Goal: Task Accomplishment & Management: Complete application form

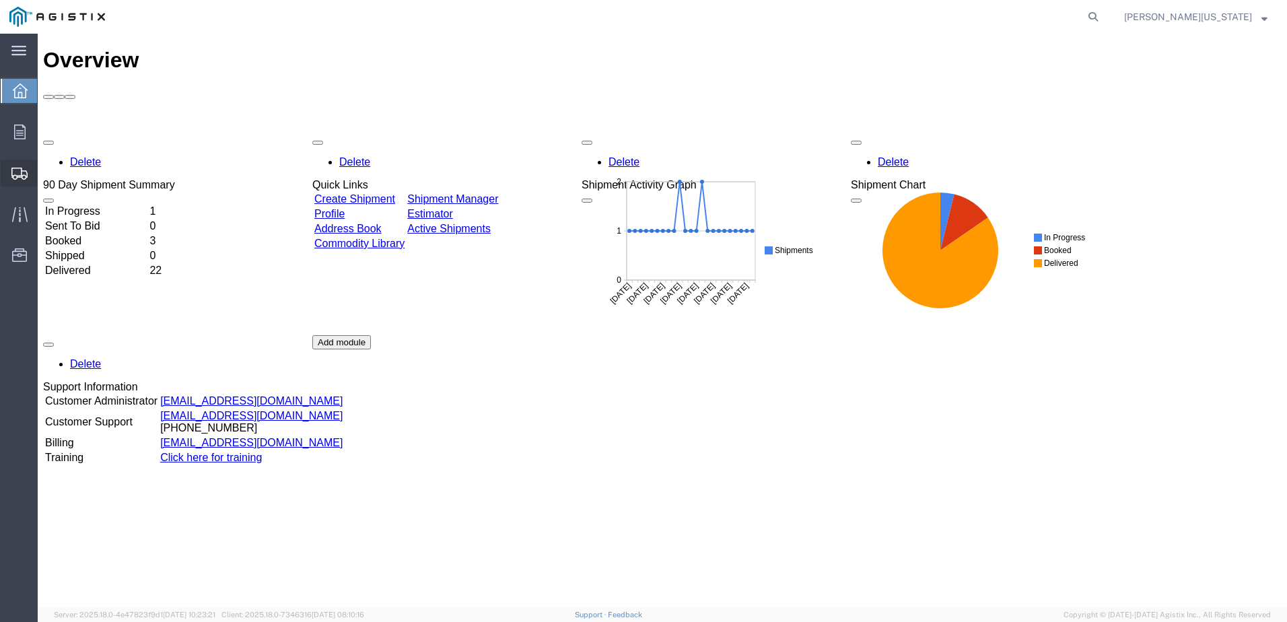
click at [0, 0] on span "Create Shipment" at bounding box center [0, 0] width 0 height 0
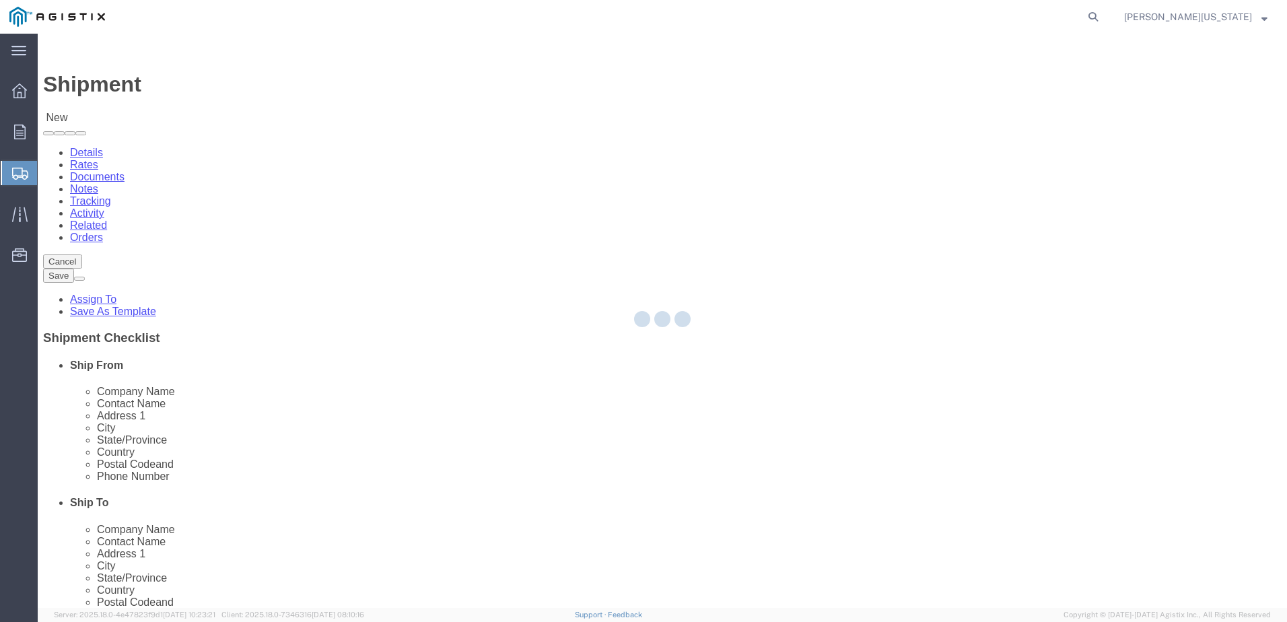
select select
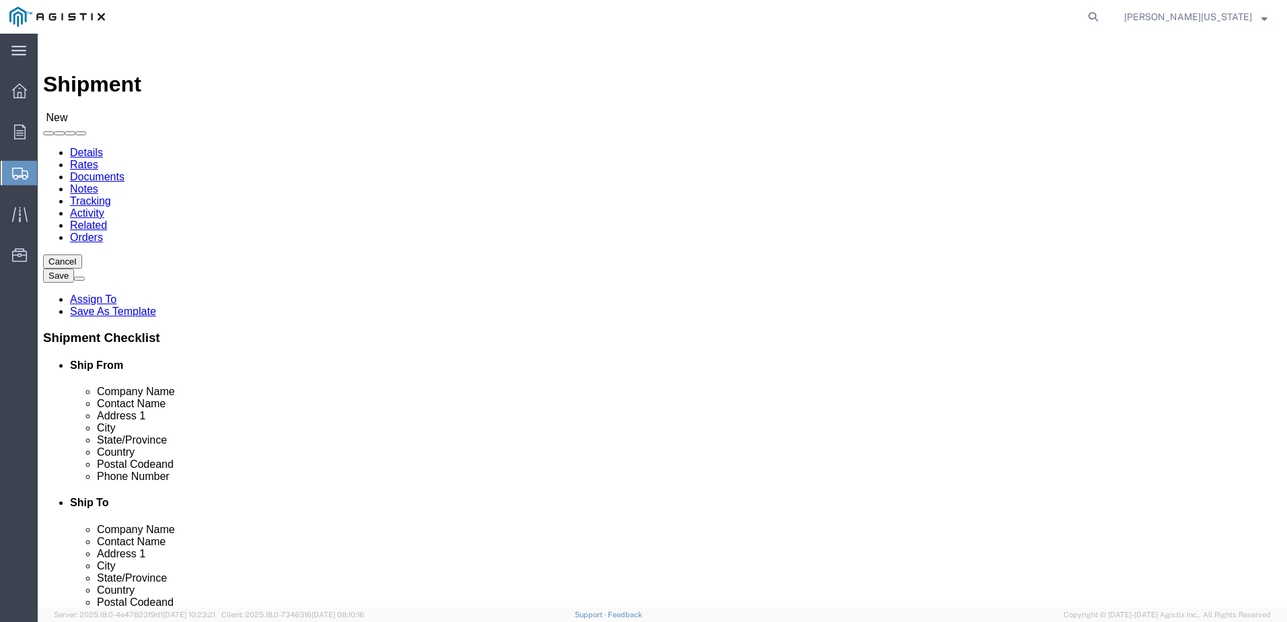
click select "Select Apple PG&E Zones Corporate Solutions"
select select "9596"
click select "Select Apple PG&E Zones Corporate Solutions"
select select
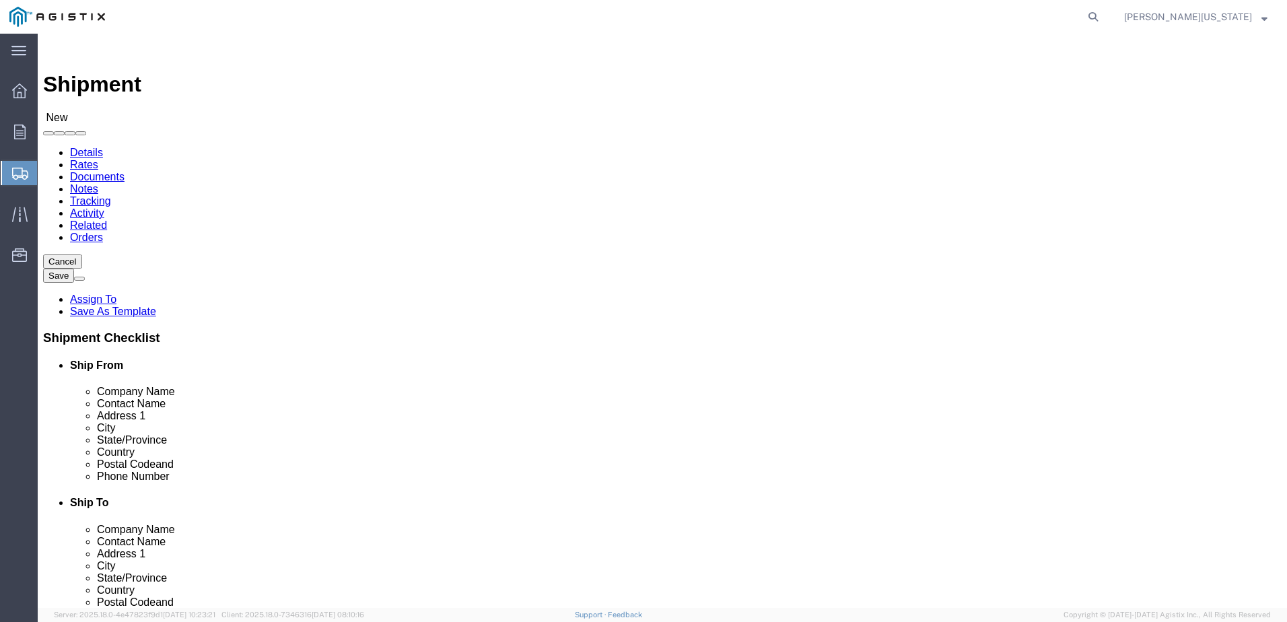
click select "Select All Others [GEOGRAPHIC_DATA] [GEOGRAPHIC_DATA] [GEOGRAPHIC_DATA] [GEOGRA…"
select select "19740"
click select "Select All Others [GEOGRAPHIC_DATA] [GEOGRAPHIC_DATA] [GEOGRAPHIC_DATA] [GEOGRA…"
click div "Location Select All Others [GEOGRAPHIC_DATA] [GEOGRAPHIC_DATA] [GEOGRAPHIC_DATA…"
click input "text"
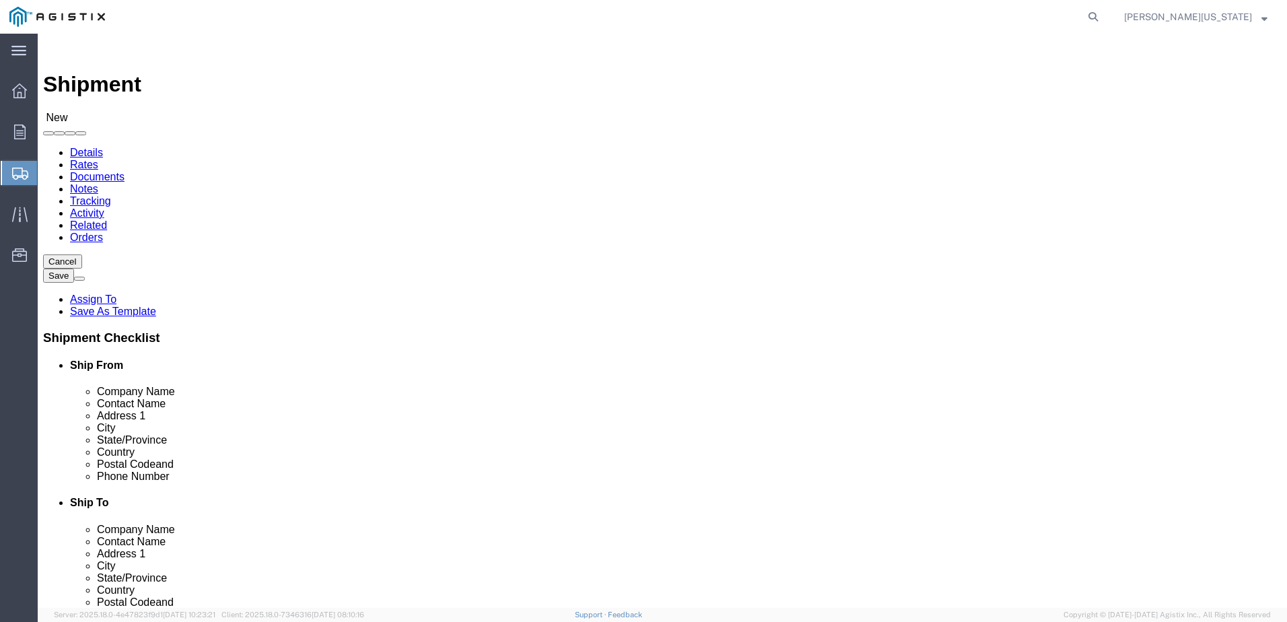
type input "g"
type input "[PERSON_NAME]"
click p "Zones INC. - ZONES CORPORATE SOLUTIONS - (KENT SHIPPING) [STREET_ADDRESS] , 8:0…"
select select "WA"
type input "[PERSON_NAME]"
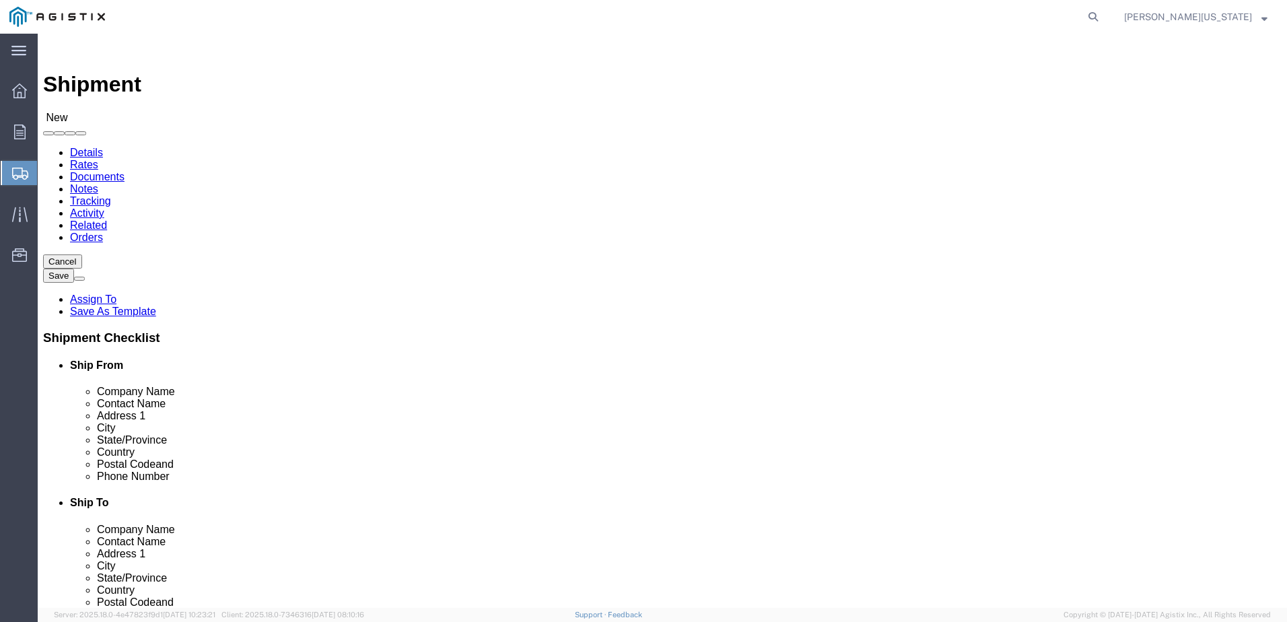
click input "text"
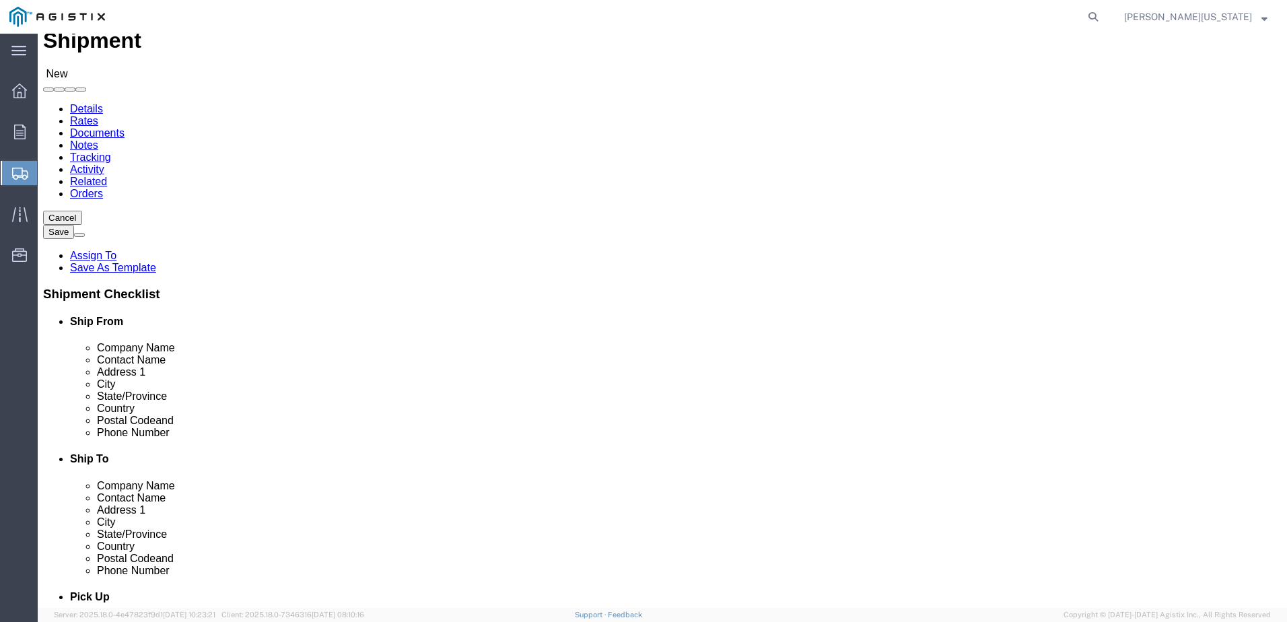
scroll to position [67, 0]
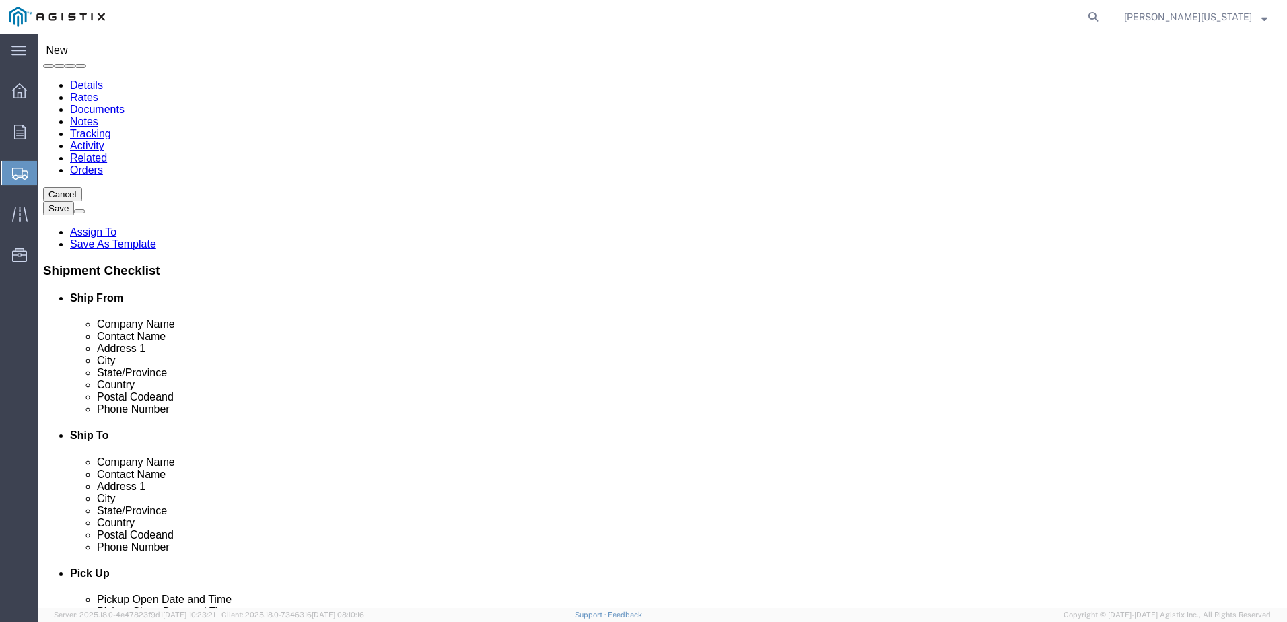
type input "[GEOGRAPHIC_DATA]"
click input "text"
type input "[PHONE_NUMBER]"
click input "text"
click div
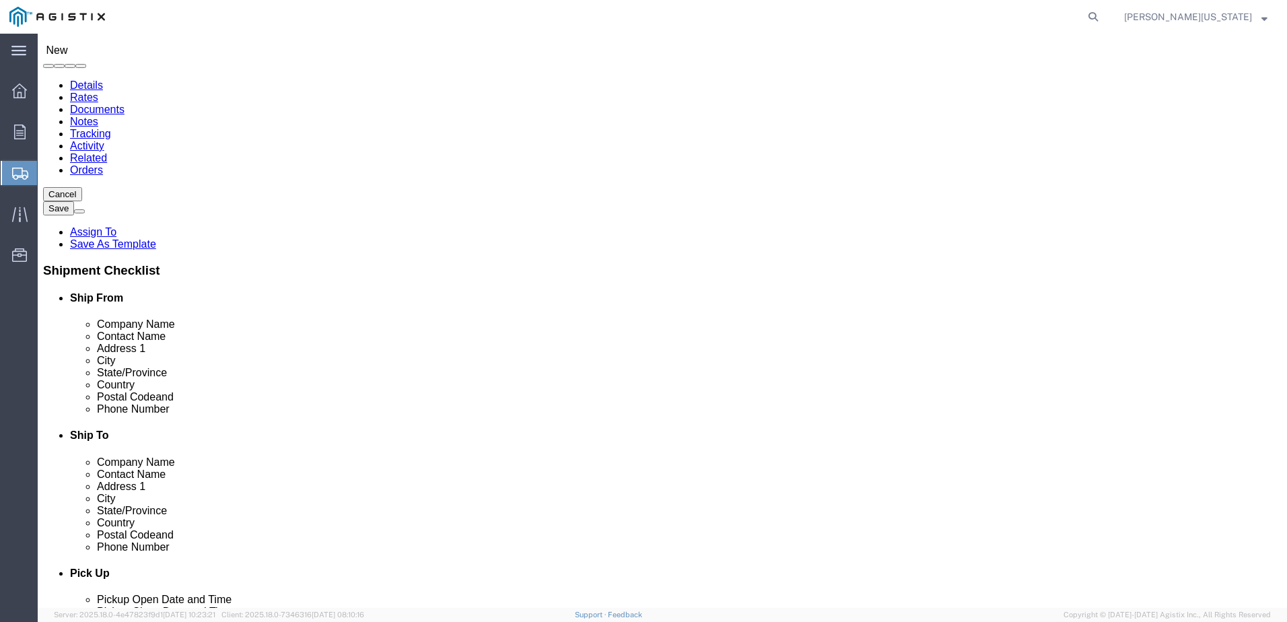
scroll to position [2289, 0]
select select "19740"
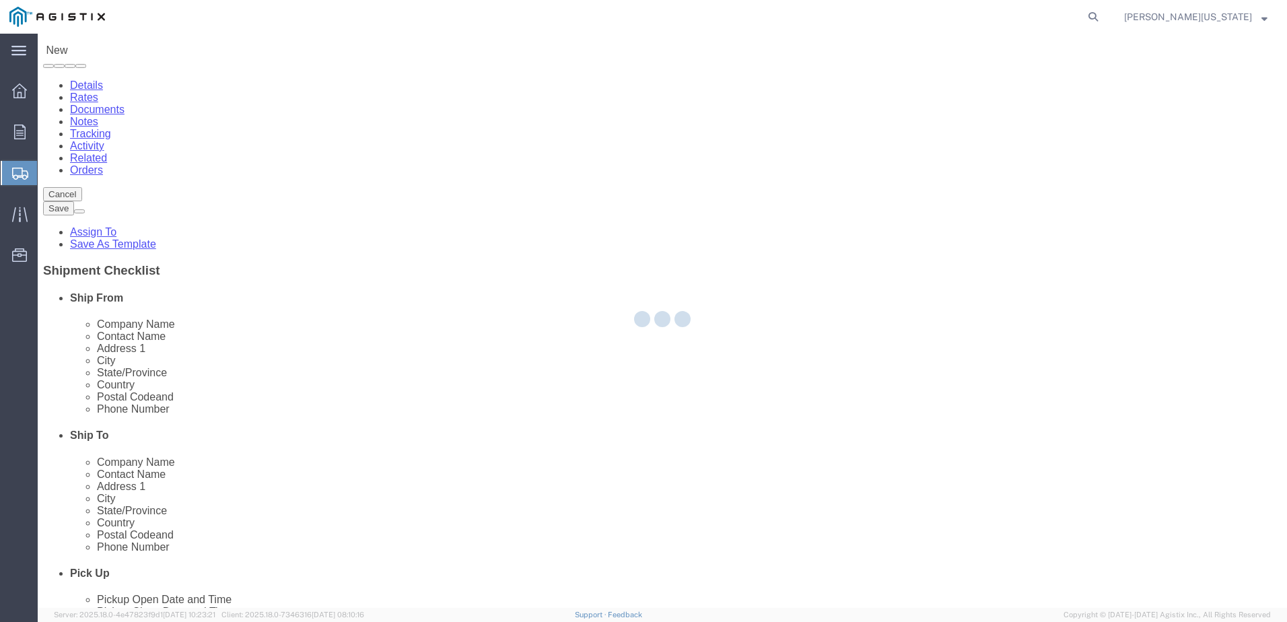
select select "CA"
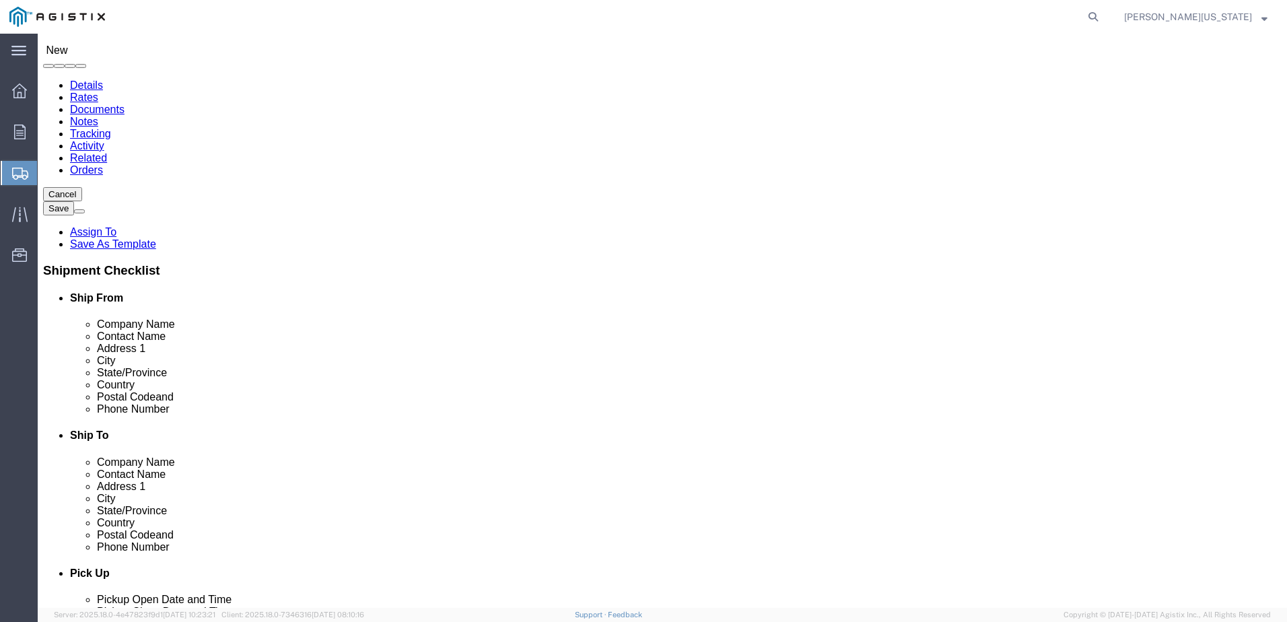
click input "text"
type input "PG&E CORPORATION"
click div "Location [GEOGRAPHIC_DATA] [GEOGRAPHIC_DATA] My Profile Location CUPERTINO Mast…"
click input "text"
type input "[PERSON_NAME] - [PHONE_NUMBER]"
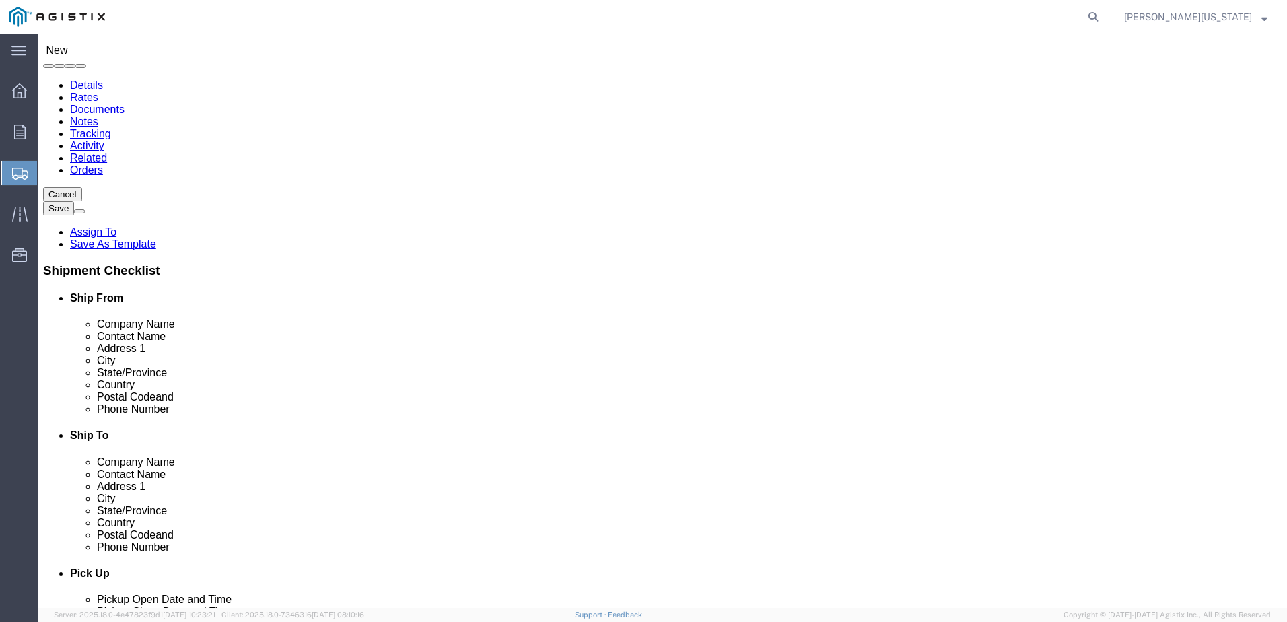
click input "text"
type input "[STREET_ADDRESS][PERSON_NAME]"
select select
click input "text"
type input "[PHONE_NUMBER]"
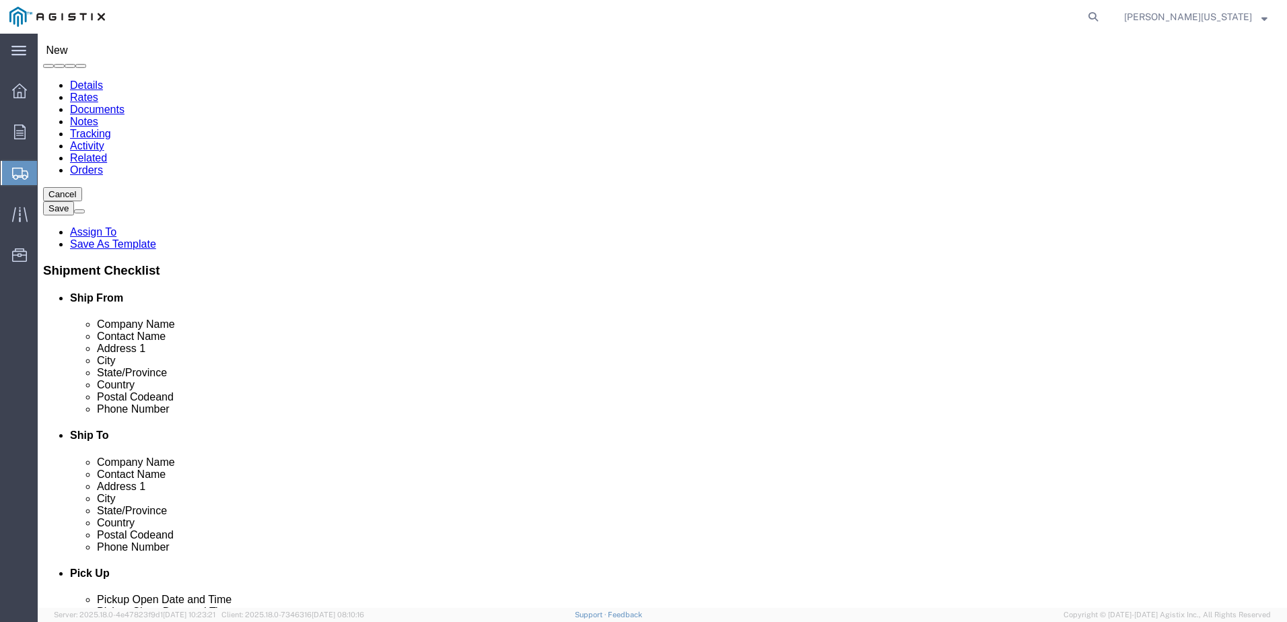
click div "Postal Code"
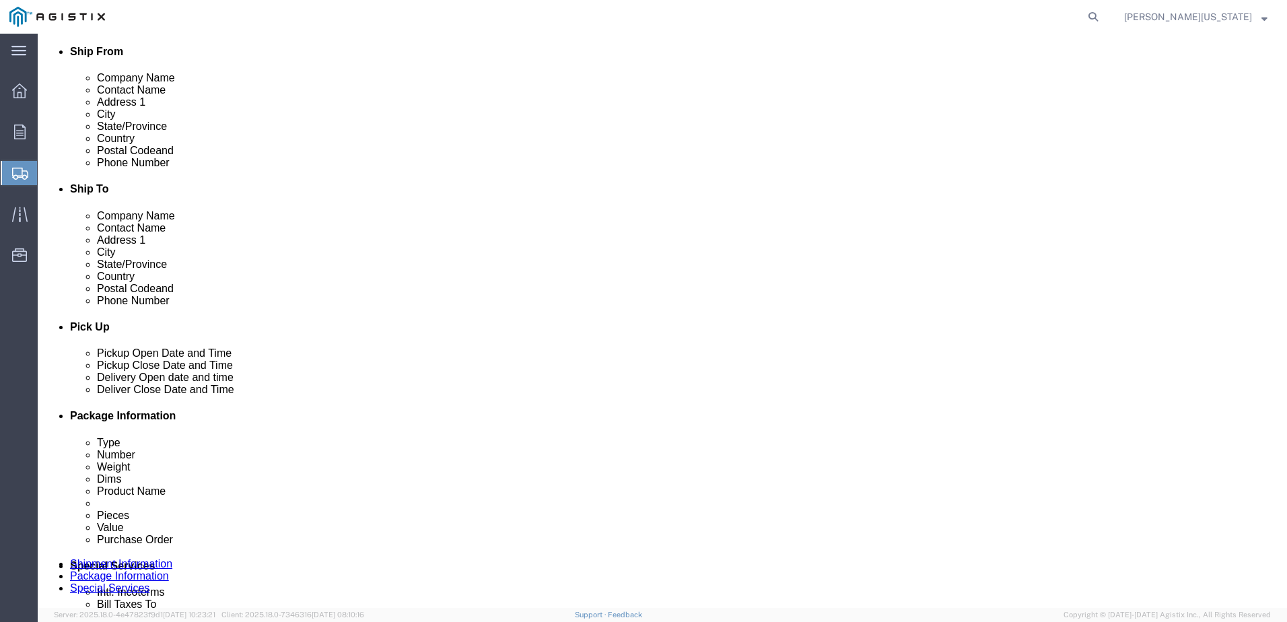
scroll to position [337, 0]
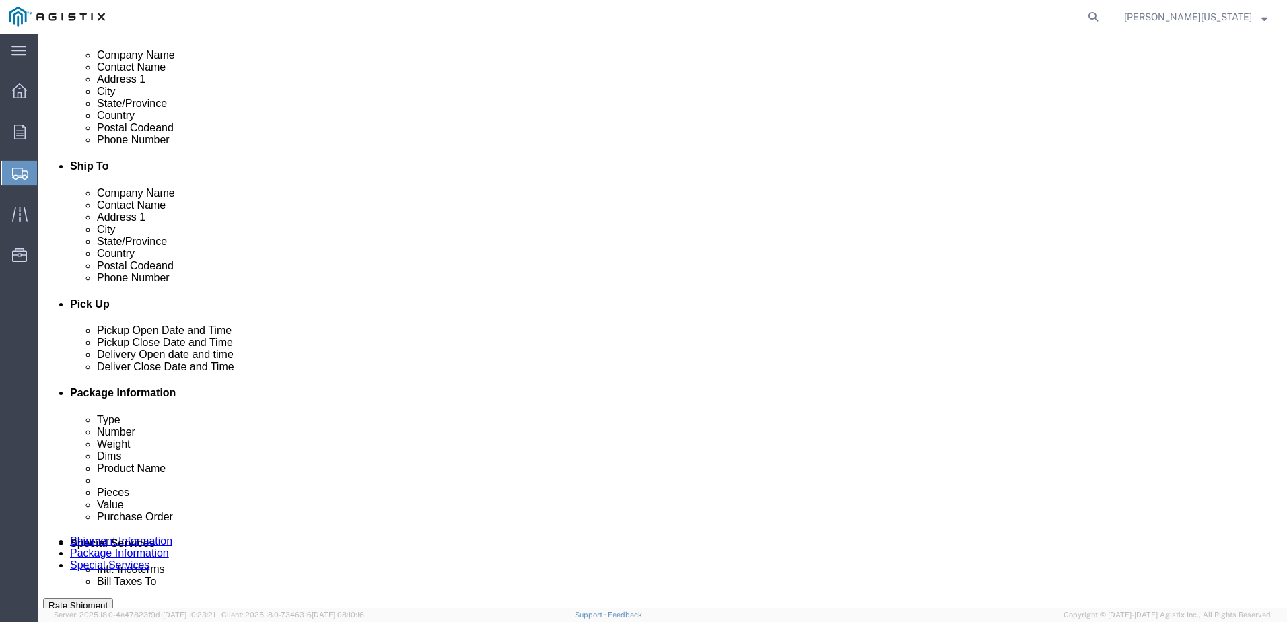
click div "[DATE] 8:00 AM"
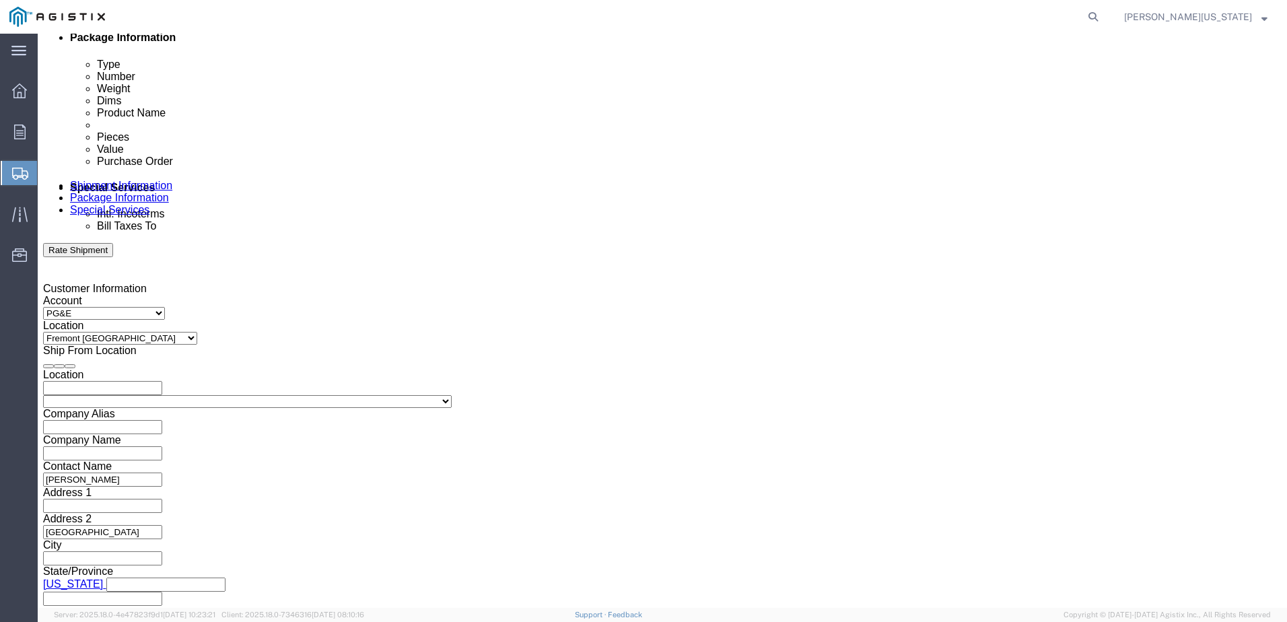
type input "2:00 PM"
click button "Apply"
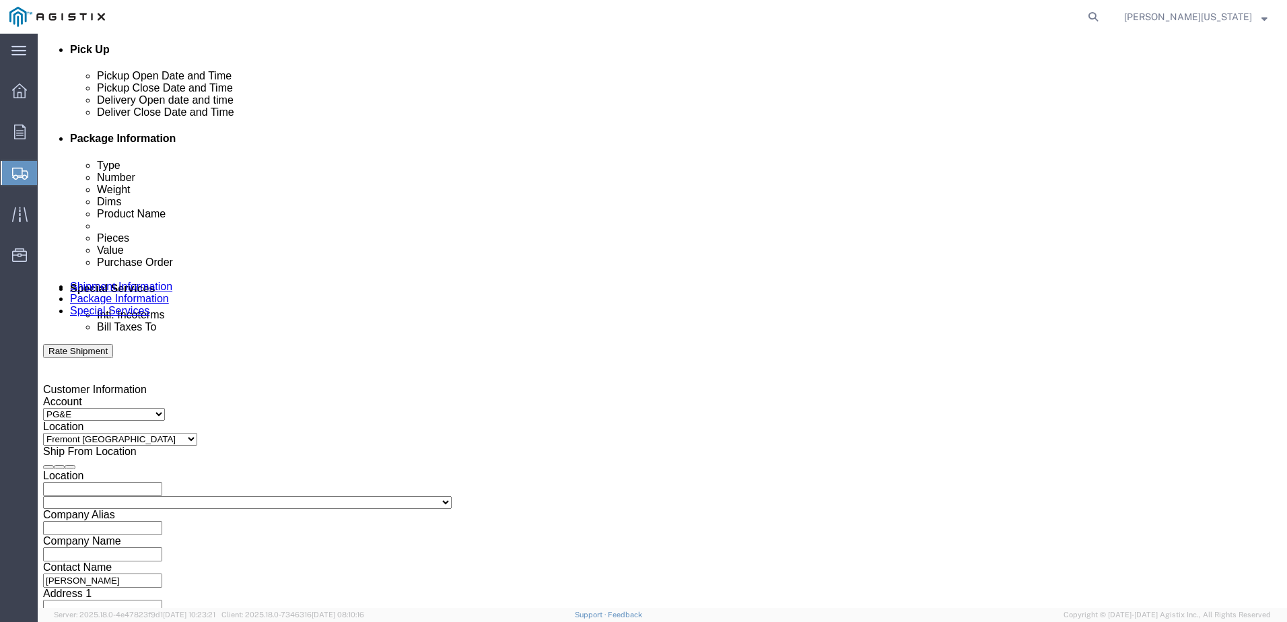
scroll to position [557, 0]
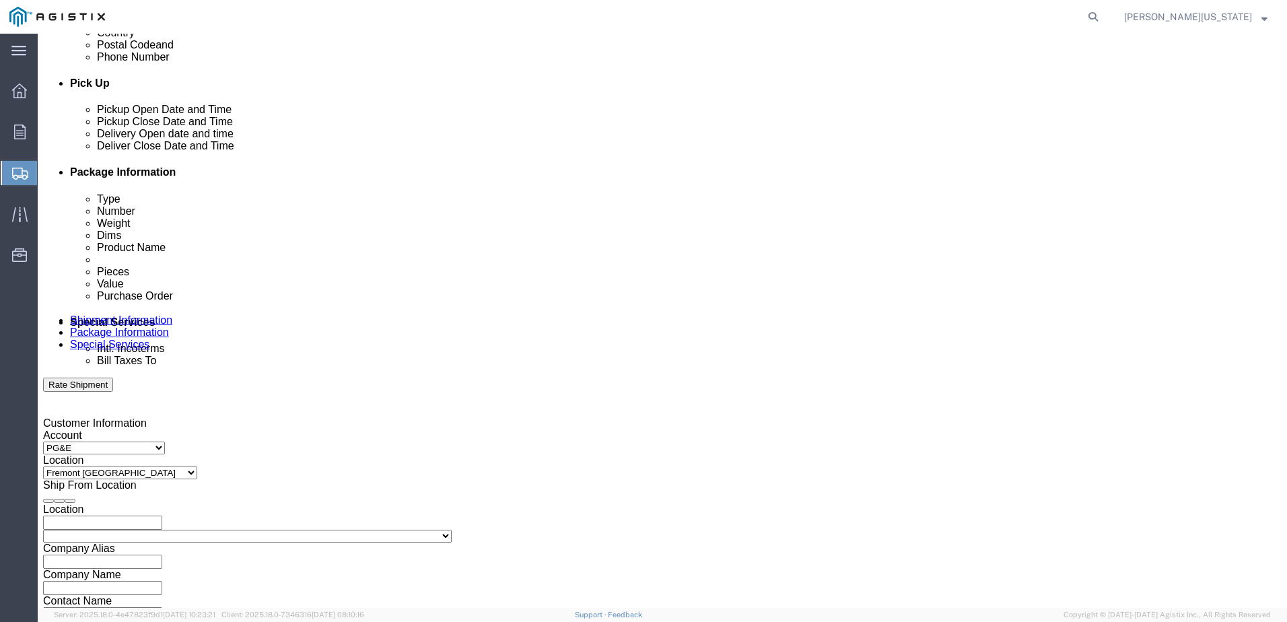
click div "[DATE] 3:00 PM"
type input "4:00 PM"
click button "Apply"
click div
click input "5:00 PM"
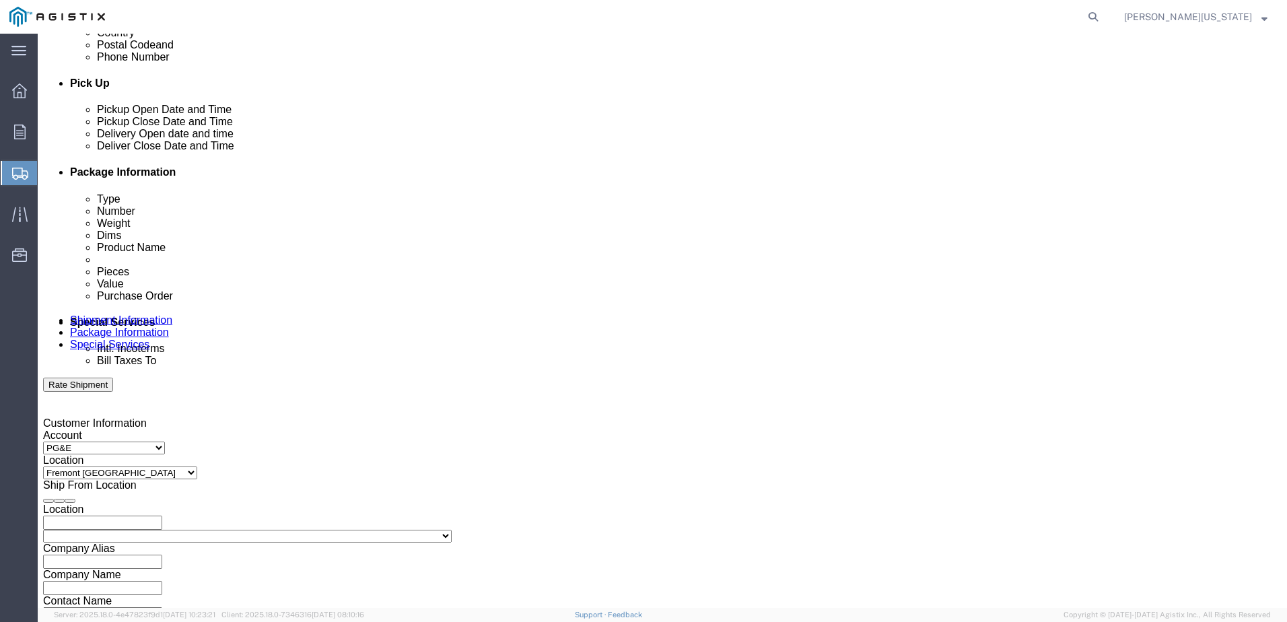
type input "9:00 AM"
click button "Apply"
click div
type input "2:00 PM"
click button "Apply"
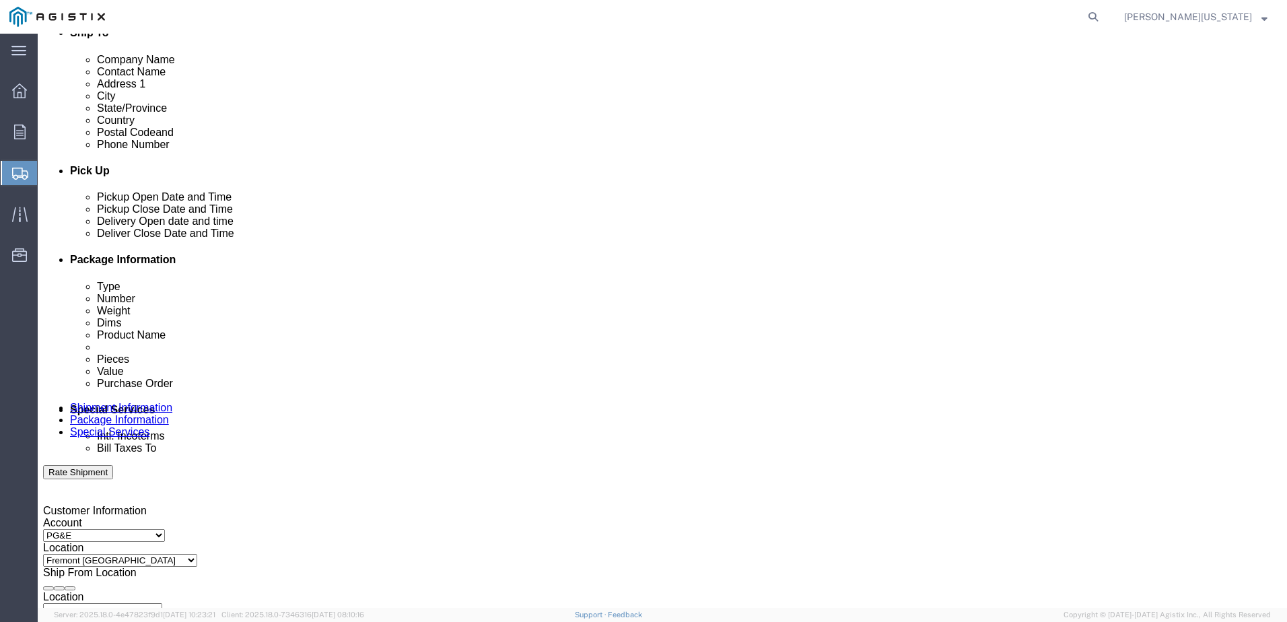
scroll to position [471, 0]
click input "text"
type input "2701226989"
click button "Add reference"
click select "Select Account Type Activity ID Airline Appointment Number ASN Batch Request # …"
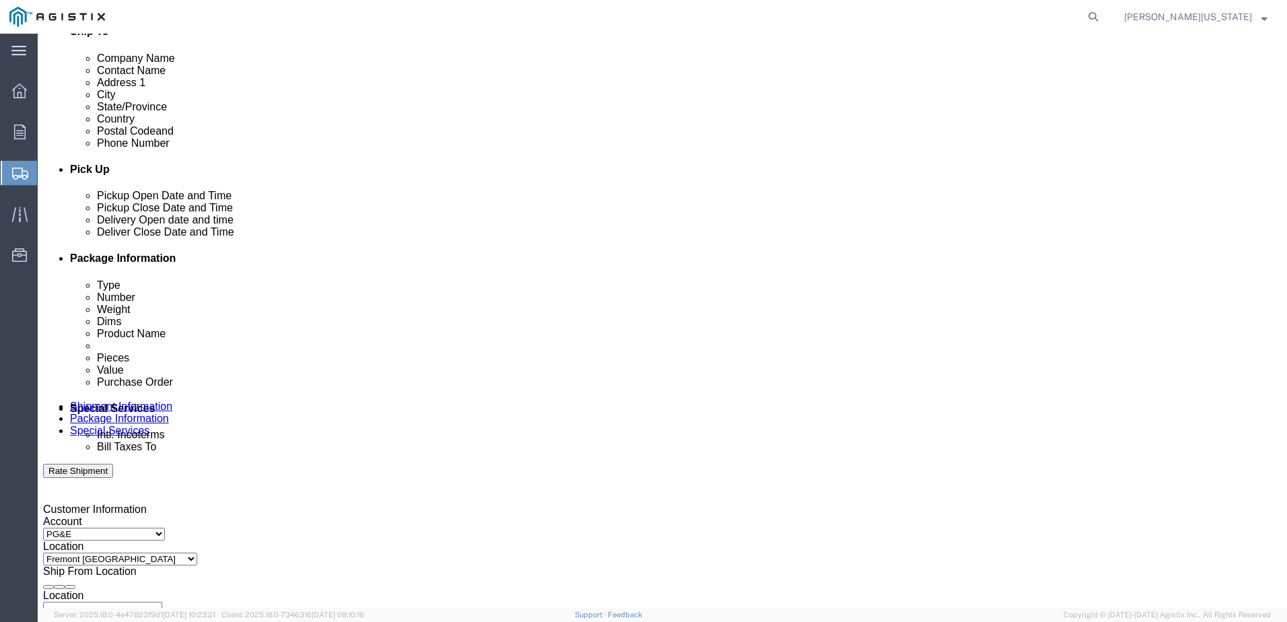
select select "PURCHORD"
click select "Select Account Type Activity ID Airline Appointment Number ASN Batch Request # …"
click input "text"
type input "2"
type input "2701226988"
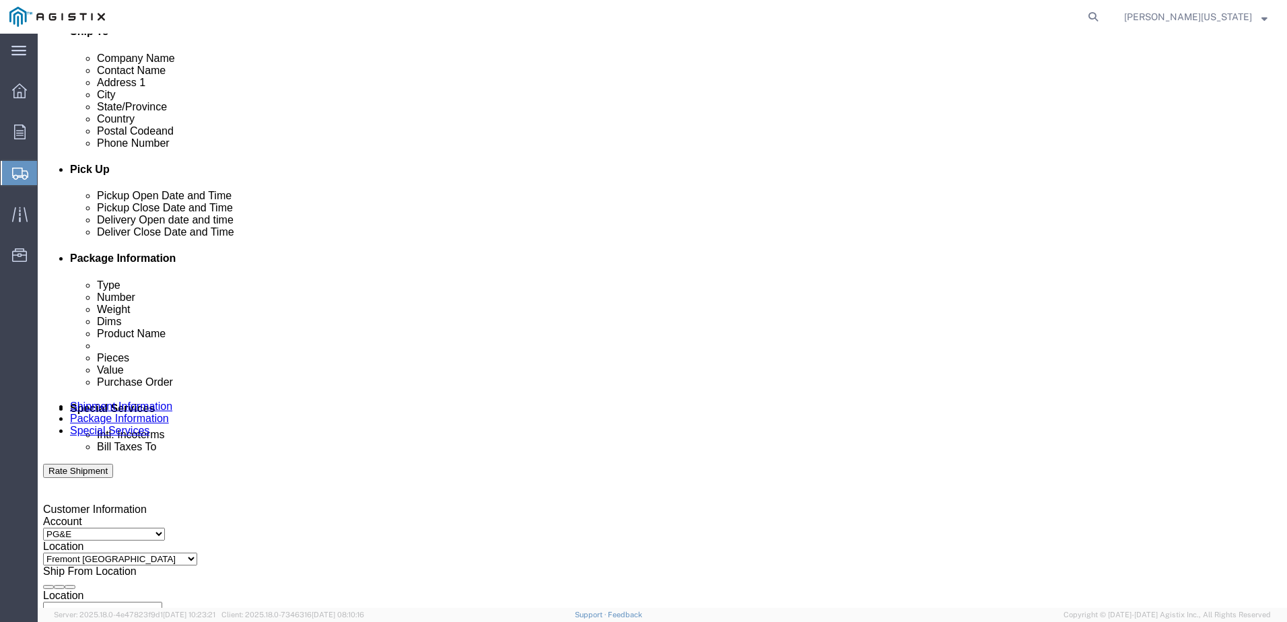
click select "Select Account Type Activity ID Airline Appointment Number ASN Batch Request # …"
select select "SALEORDR"
click select "Select Account Type Activity ID Airline Appointment Number ASN Batch Request # …"
click input "text"
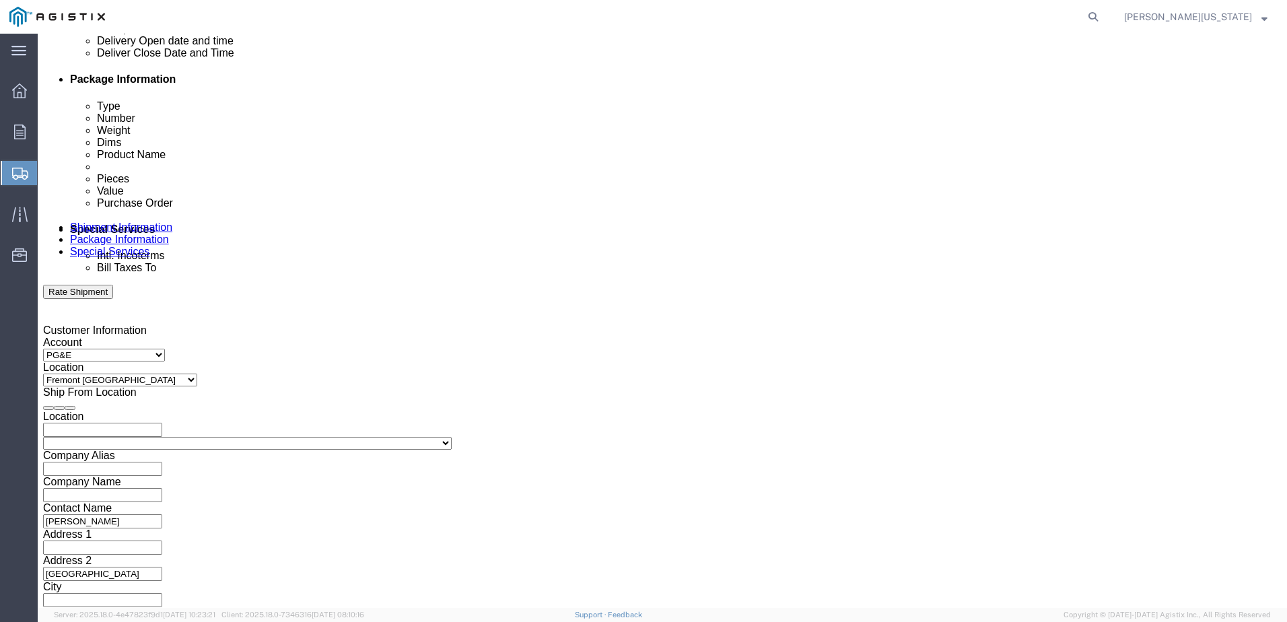
scroll to position [718, 0]
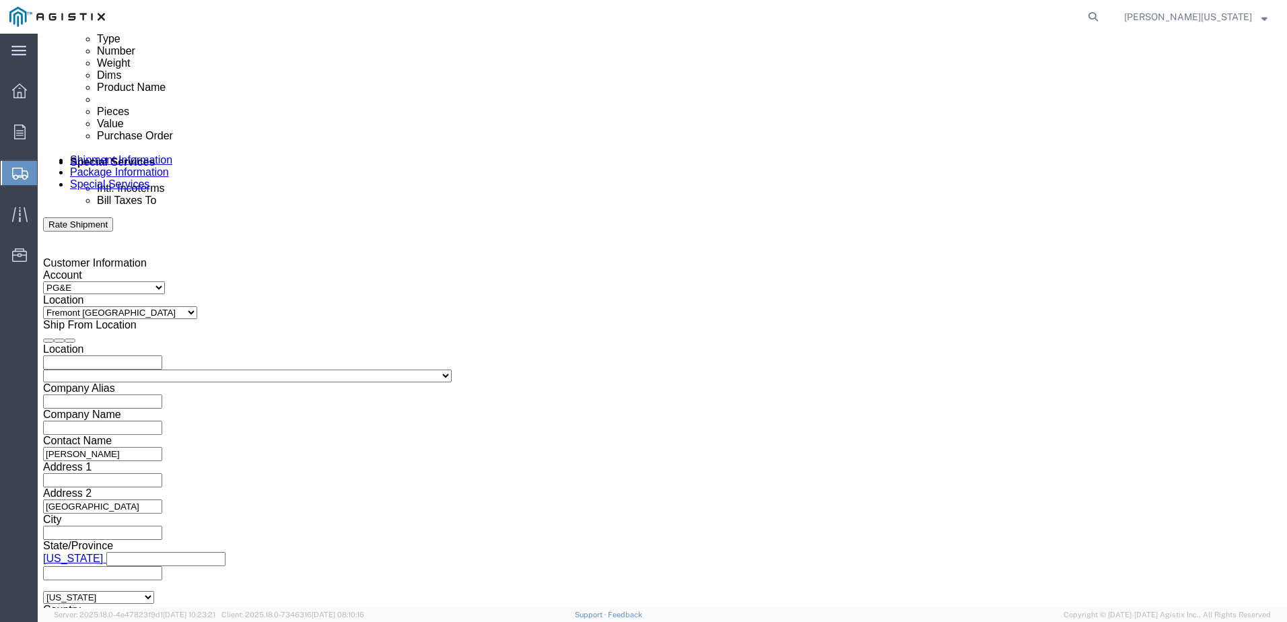
type input "B9209342"
click button "Continue"
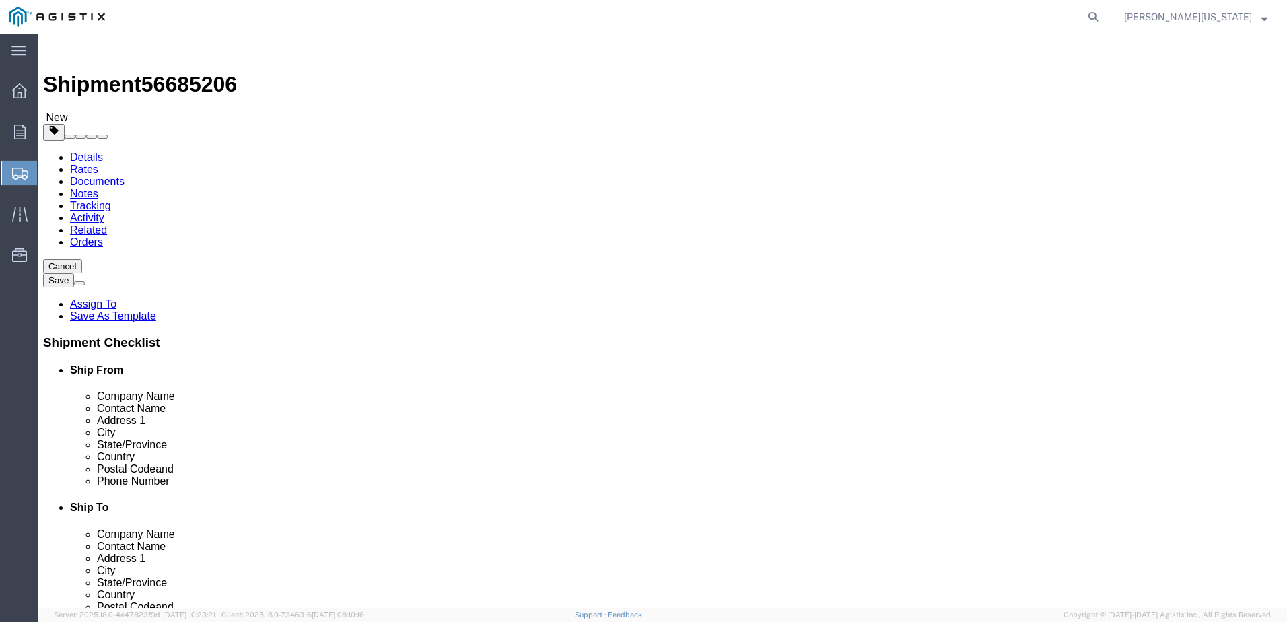
click select "Select Bulk Bundle(s) Cardboard Box(es) Carton(s) Crate(s) Drum(s) (Fiberboard)…"
select select "PSNS"
click select "Select Bulk Bundle(s) Cardboard Box(es) Carton(s) Crate(s) Drum(s) (Fiberboard)…"
click input "text"
type input "25"
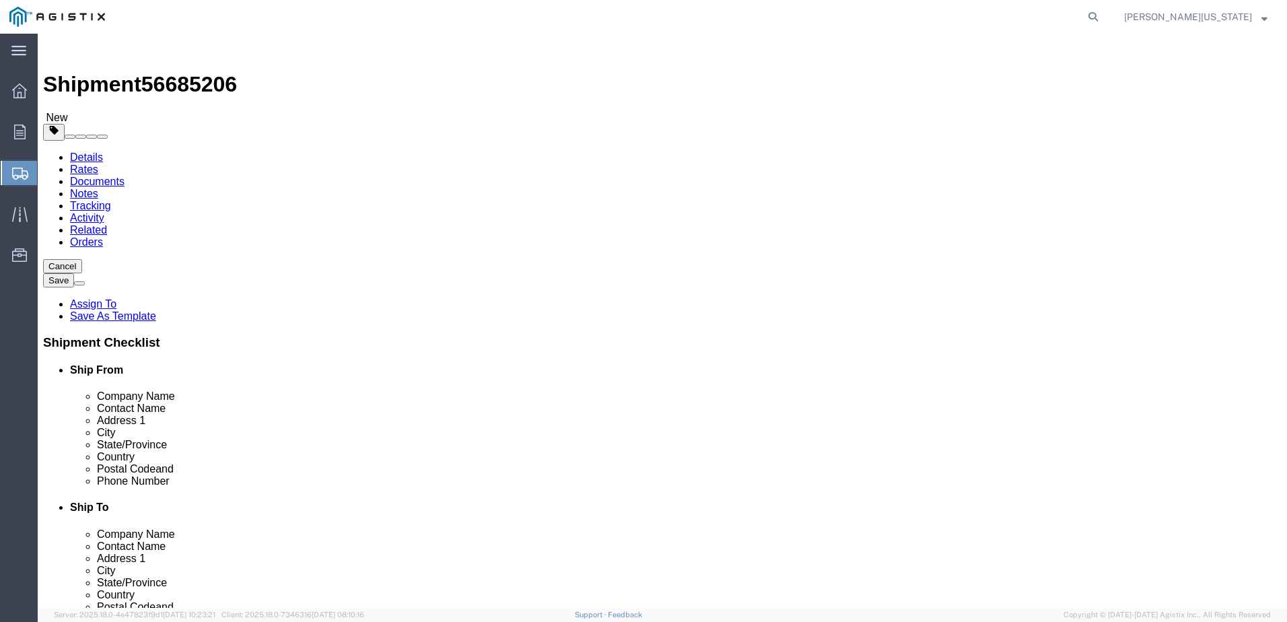
click input "text"
type input "48"
type input "40"
type input "38"
click input "0.00"
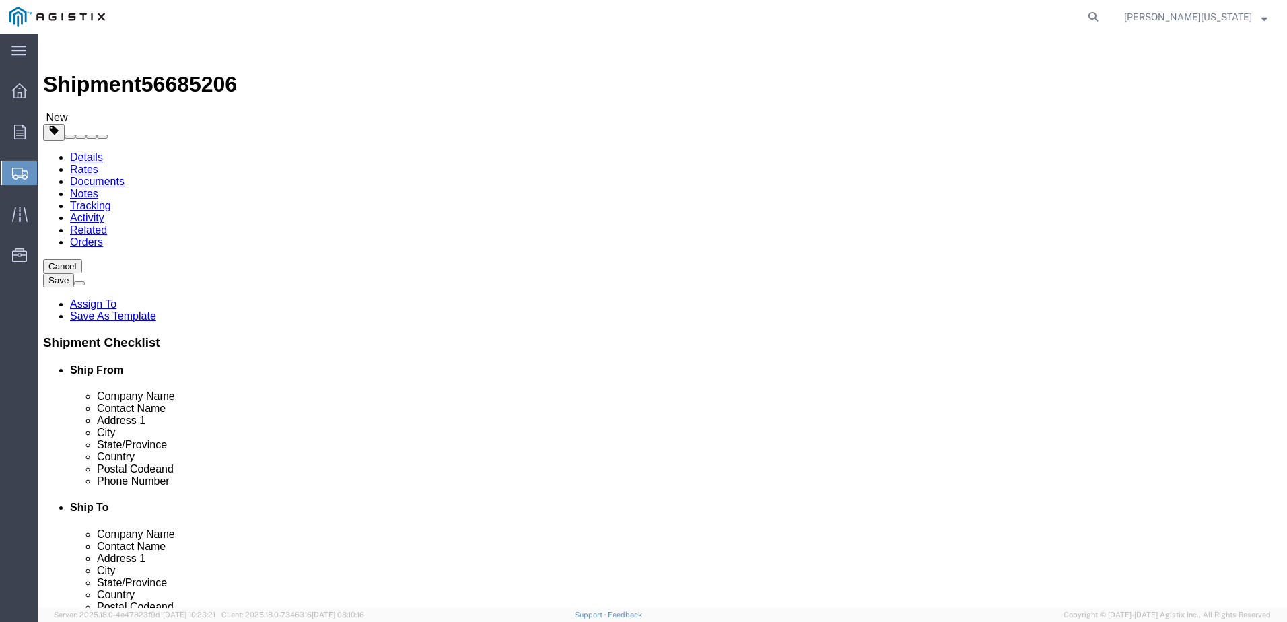
type input "0"
type input "254"
click link "Add Content"
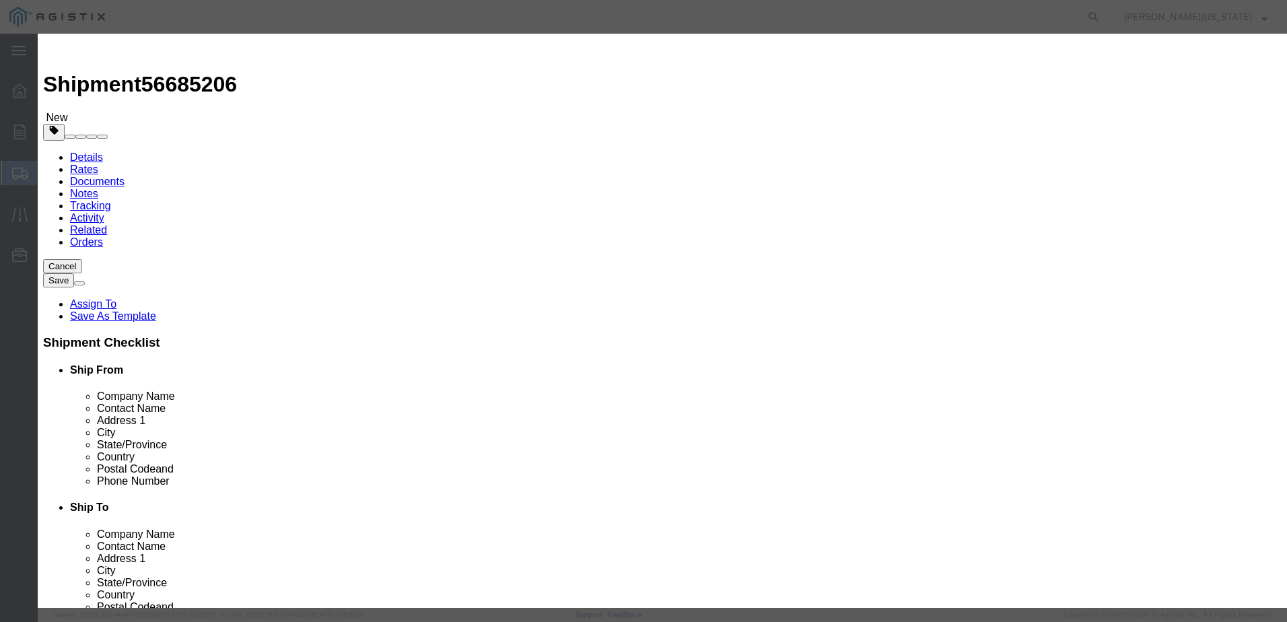
click input "text"
type input "COMPUTER ELECTRONICS"
type input "25"
click input "text"
type input "75080.75"
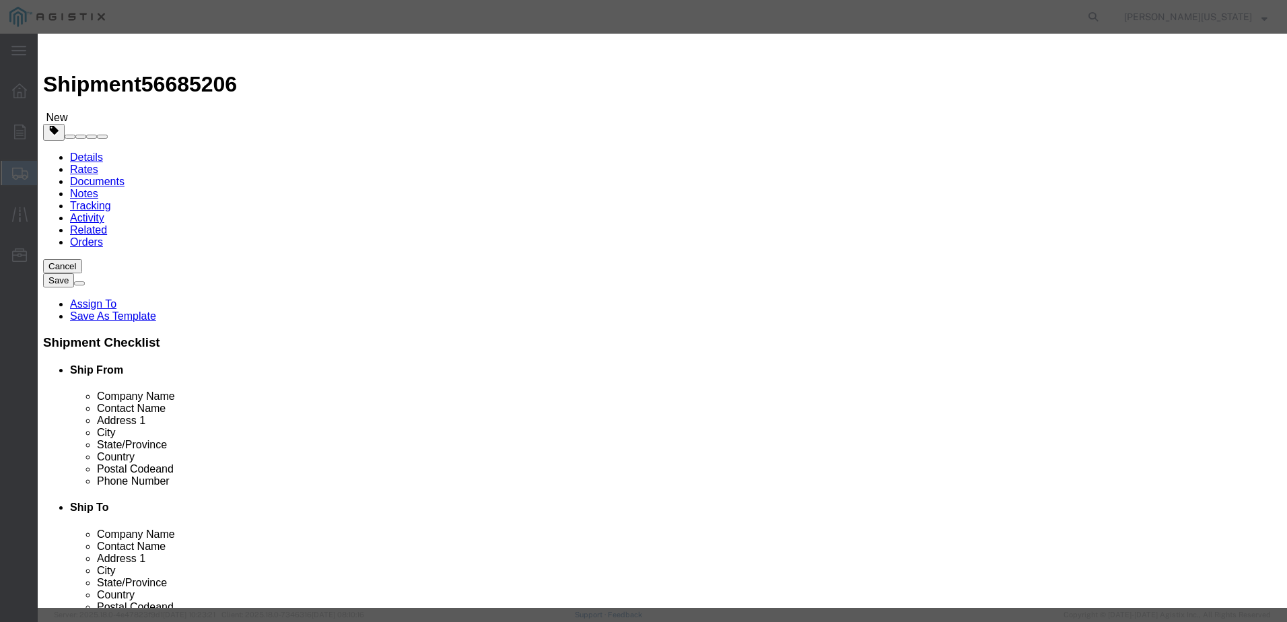
click select "Select 50 55 60 65 70 85 92.5 100 125 175 250 300 400"
select select "92.5"
click select "Select 50 55 60 65 70 85 92.5 100 125 175 250 300 400"
click textarea
type textarea "PLEASE TAKE PICTURE OF PALLET UPON DELIVERY"
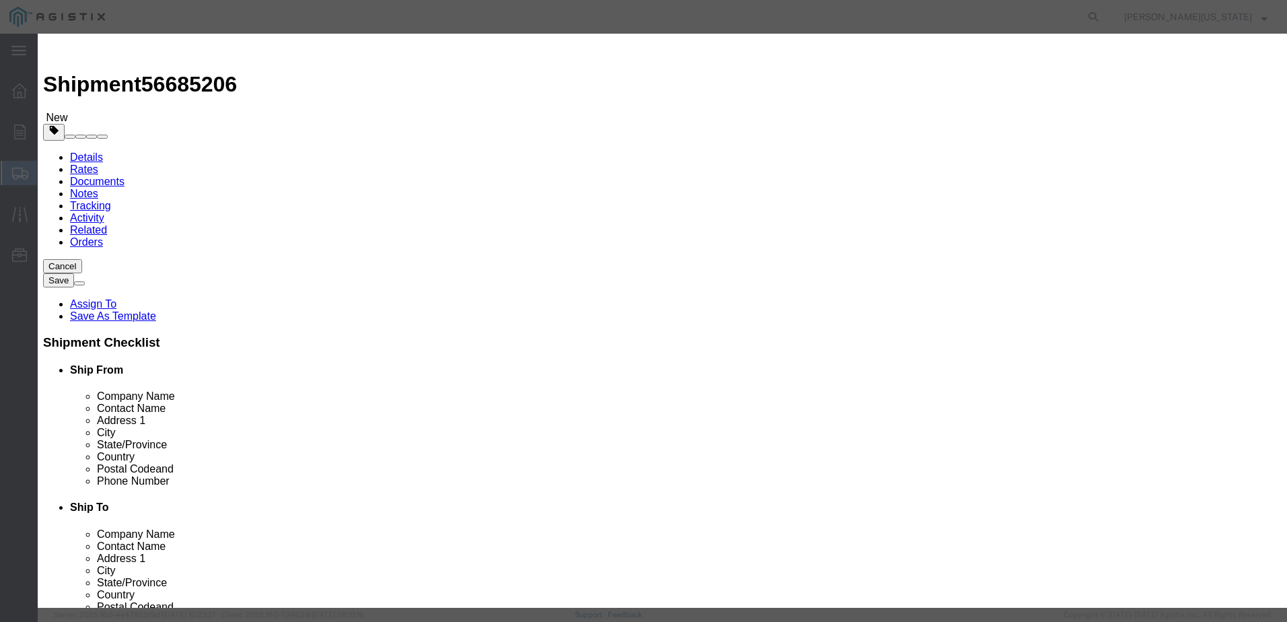
click button "Save & Close"
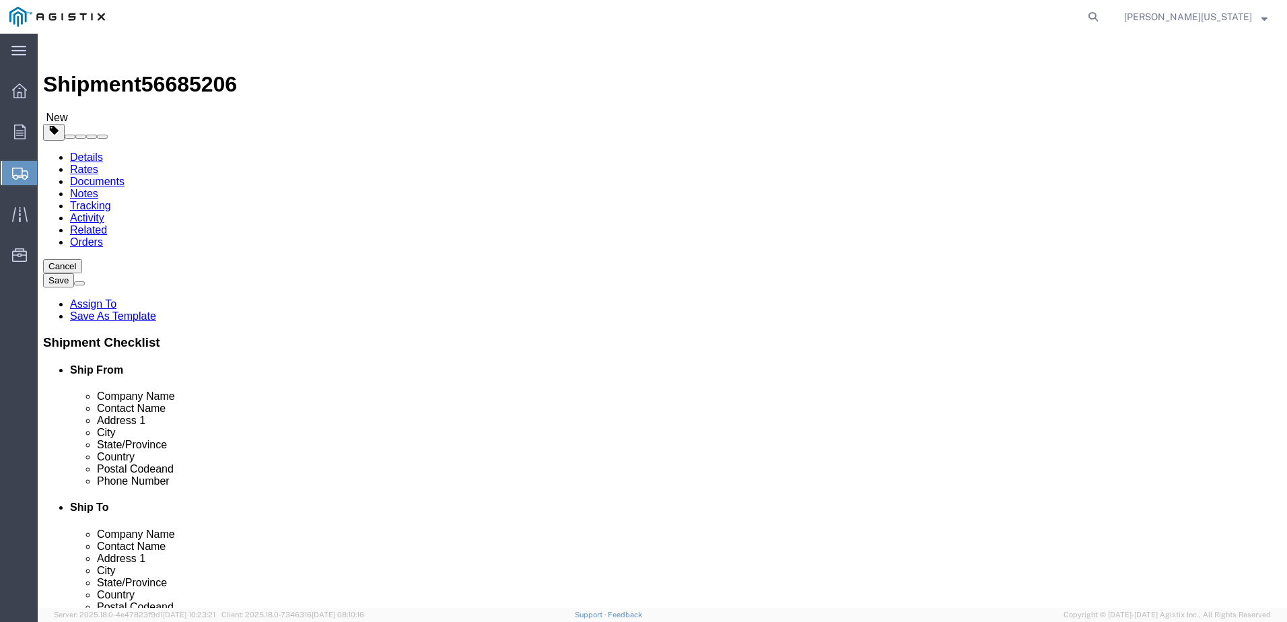
type button "Rate Shipment"
click button "Rate Shipment"
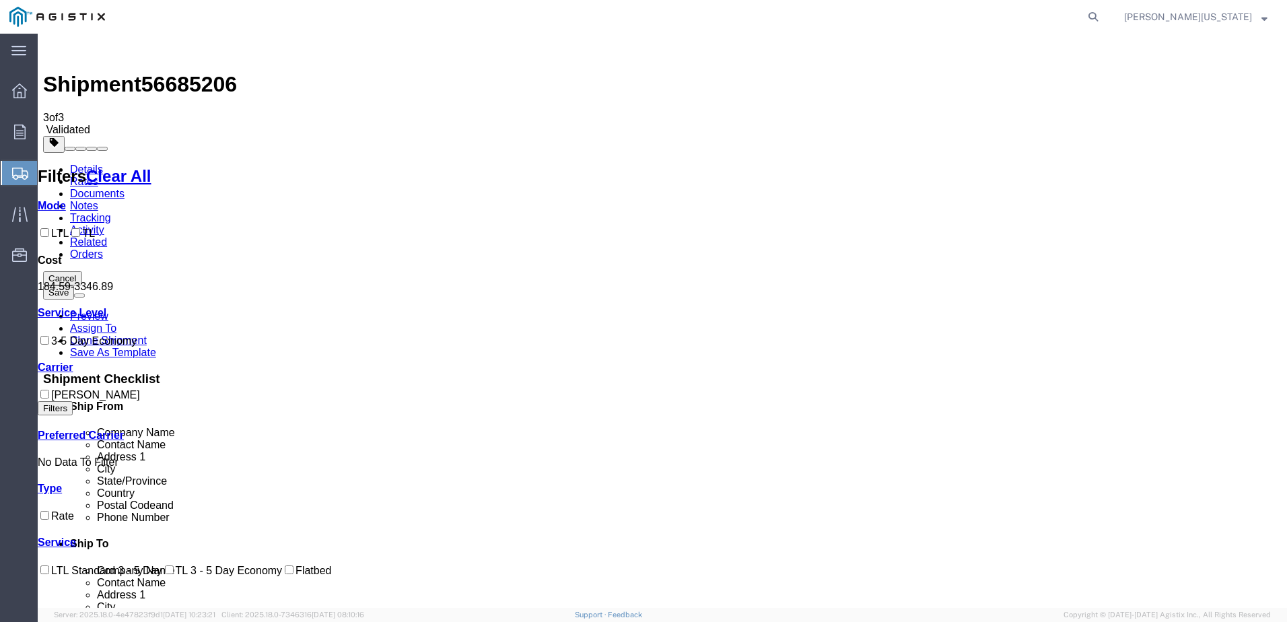
click at [49, 228] on input "LTL" at bounding box center [44, 232] width 9 height 9
checkbox input "true"
